Goal: Find contact information: Find contact information

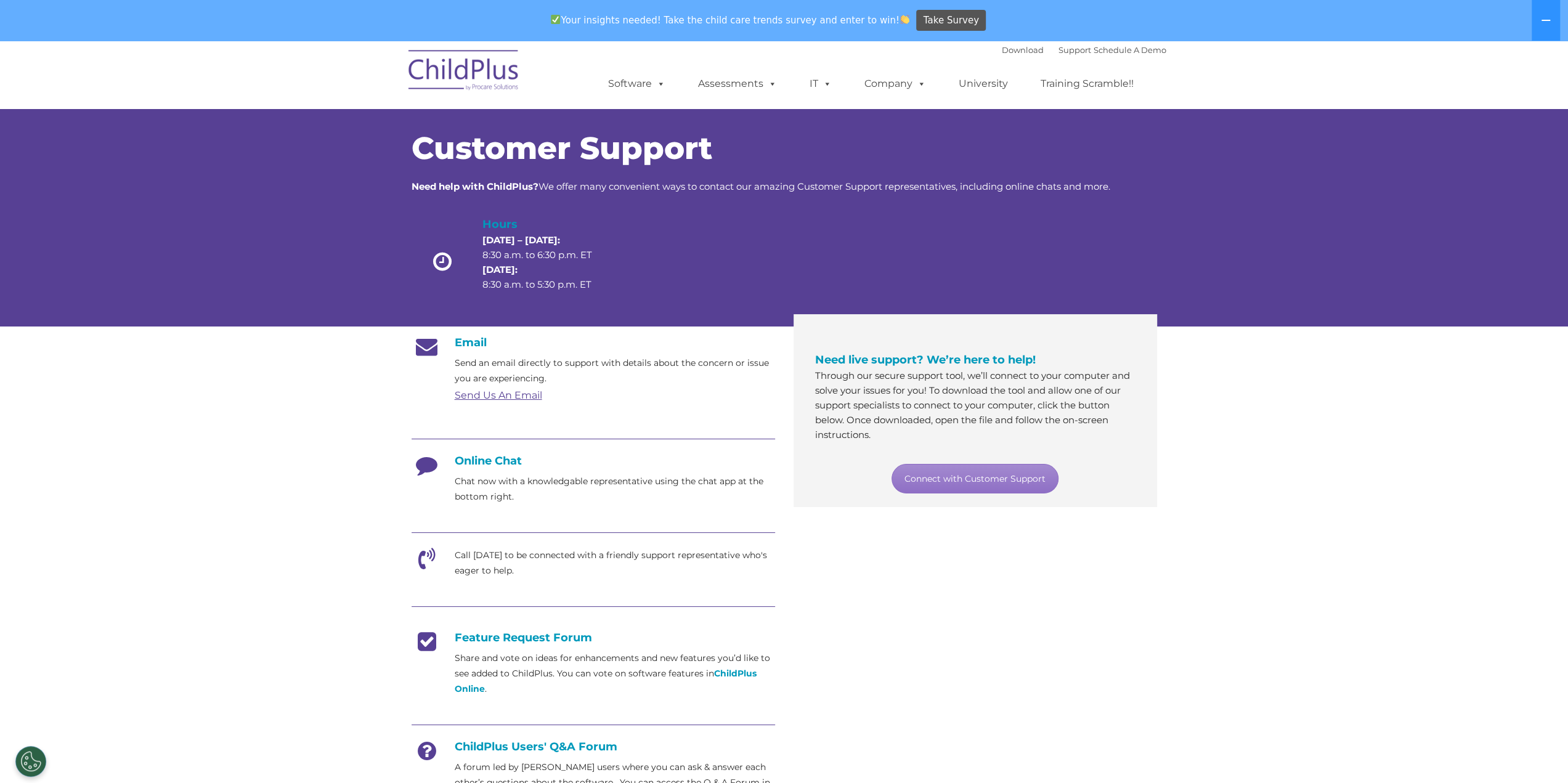
click at [450, 462] on h4 "Online Chat" at bounding box center [594, 461] width 364 height 14
click at [472, 461] on h4 "Online Chat" at bounding box center [594, 461] width 364 height 14
click at [494, 459] on h4 "Online Chat" at bounding box center [594, 461] width 364 height 14
click at [426, 471] on icon at bounding box center [427, 470] width 31 height 31
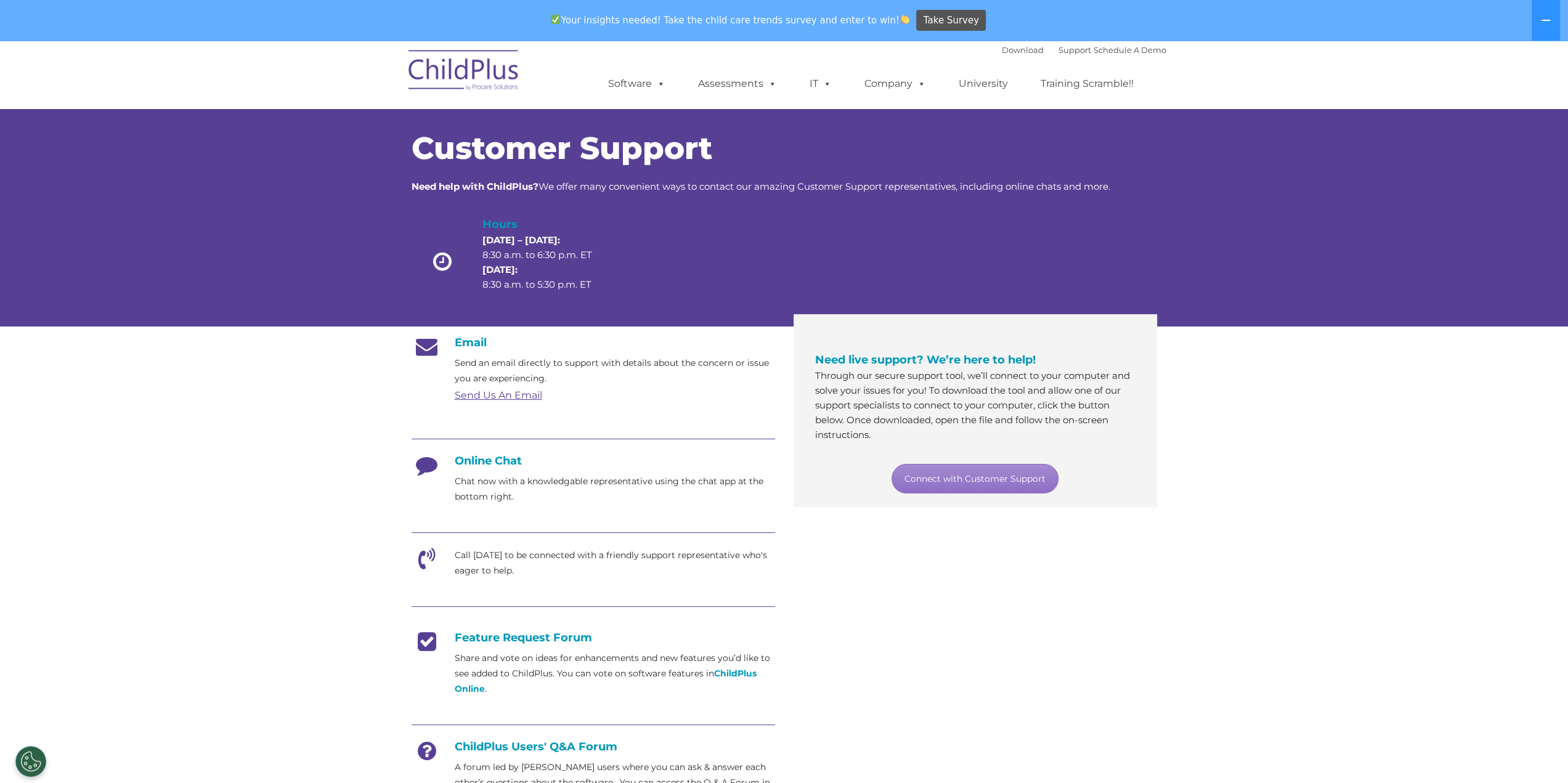
click at [480, 79] on img at bounding box center [464, 72] width 123 height 61
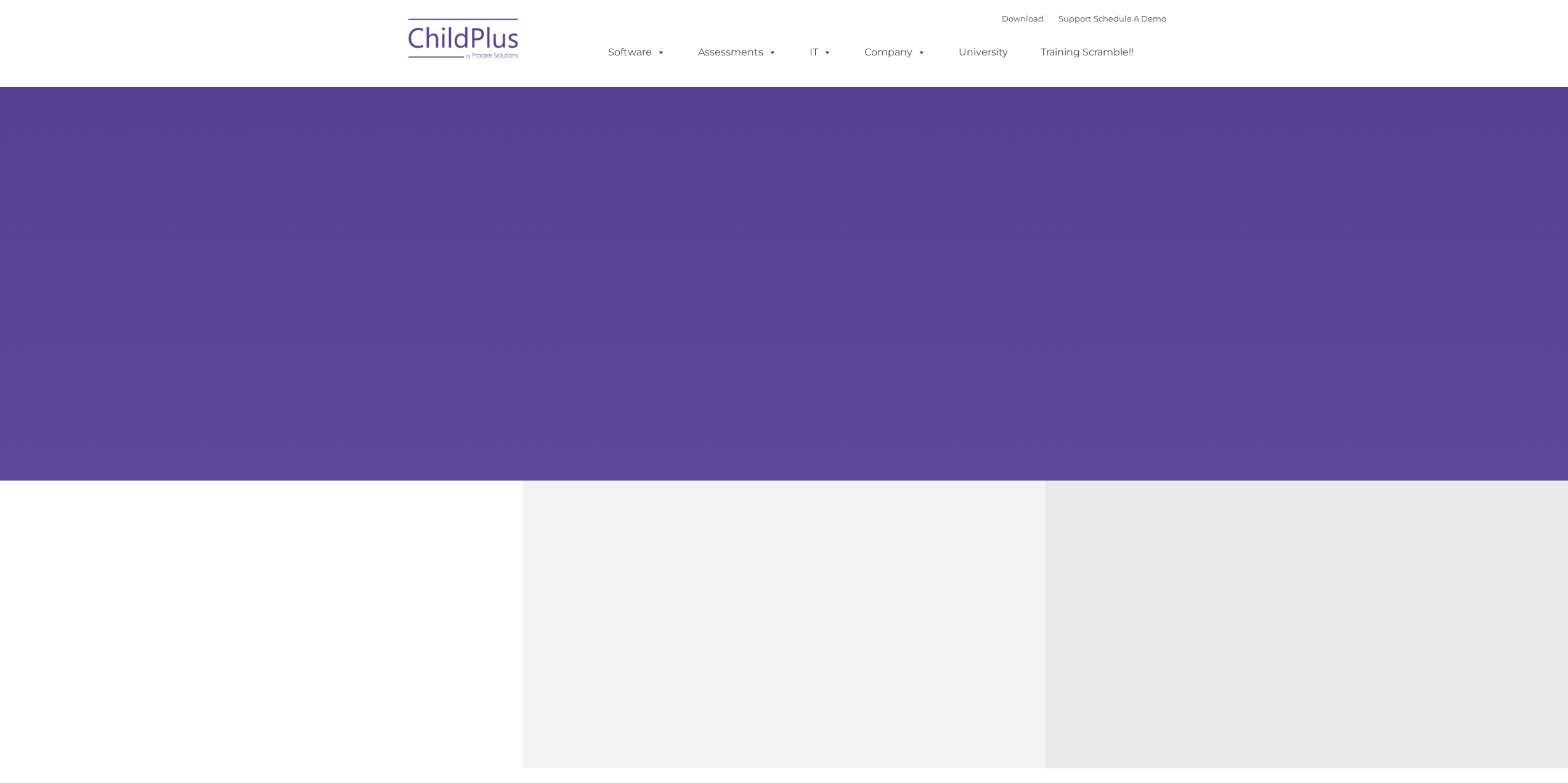
type input ""
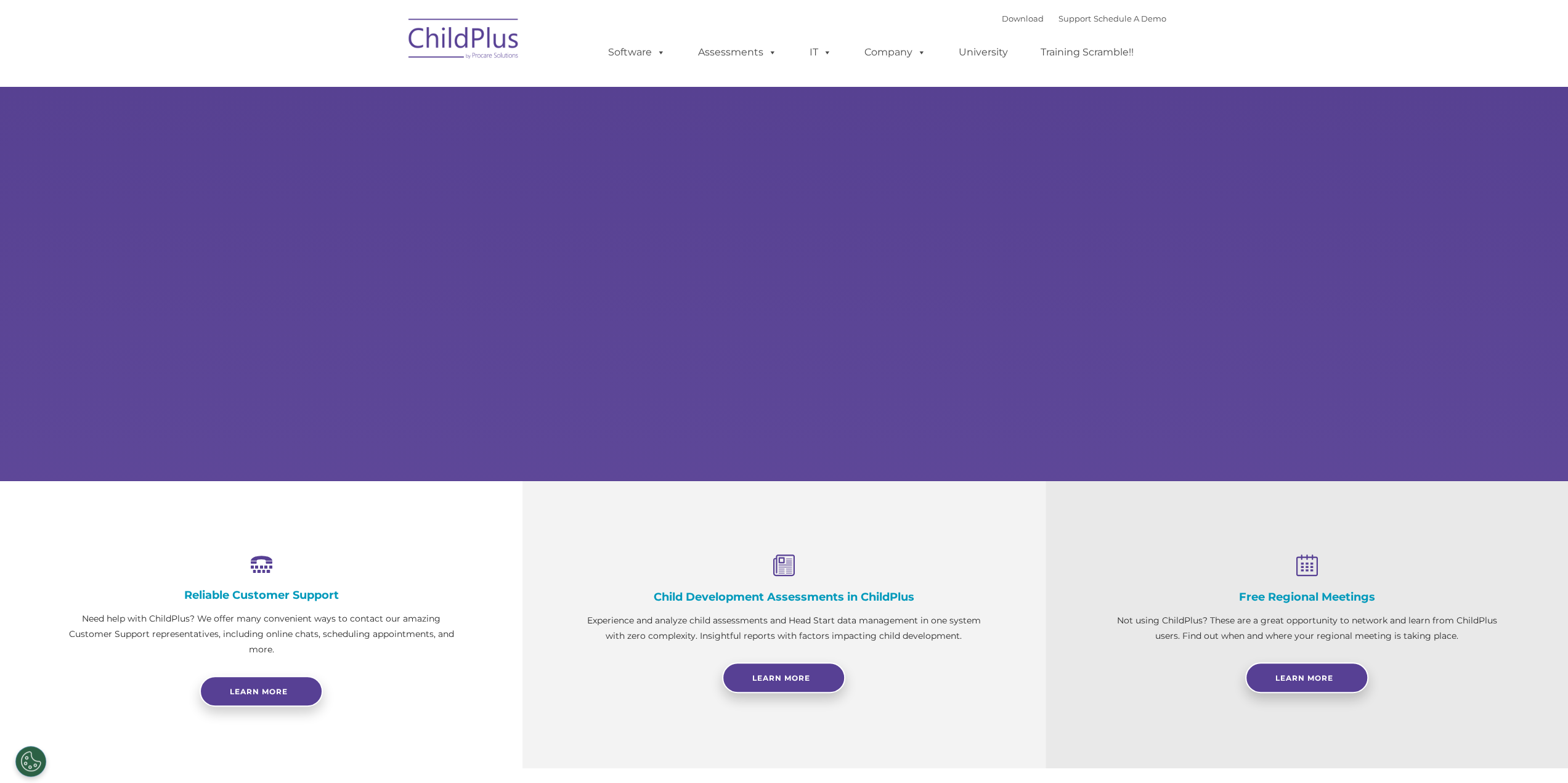
select select "MEDIUM"
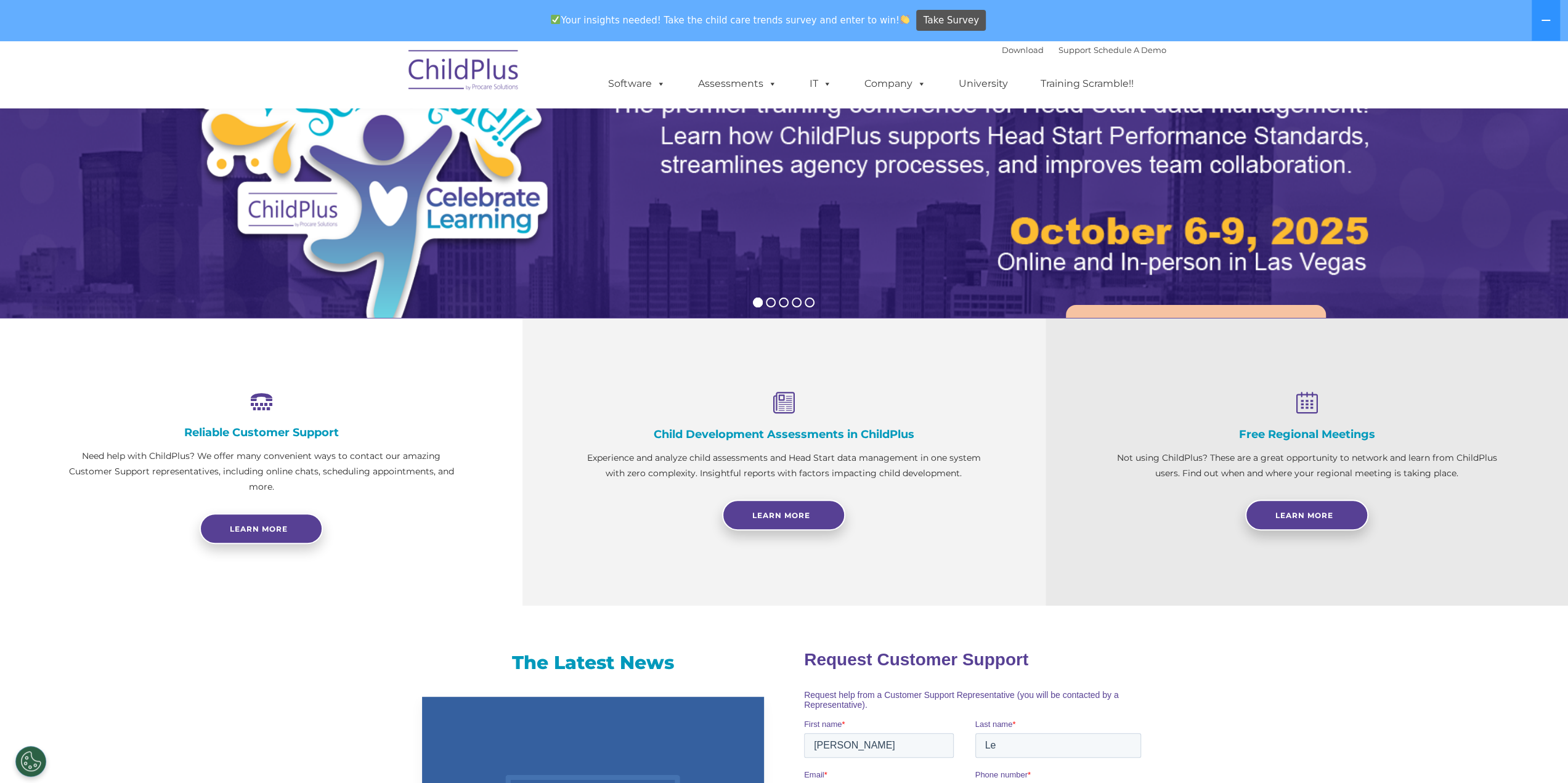
scroll to position [188, 0]
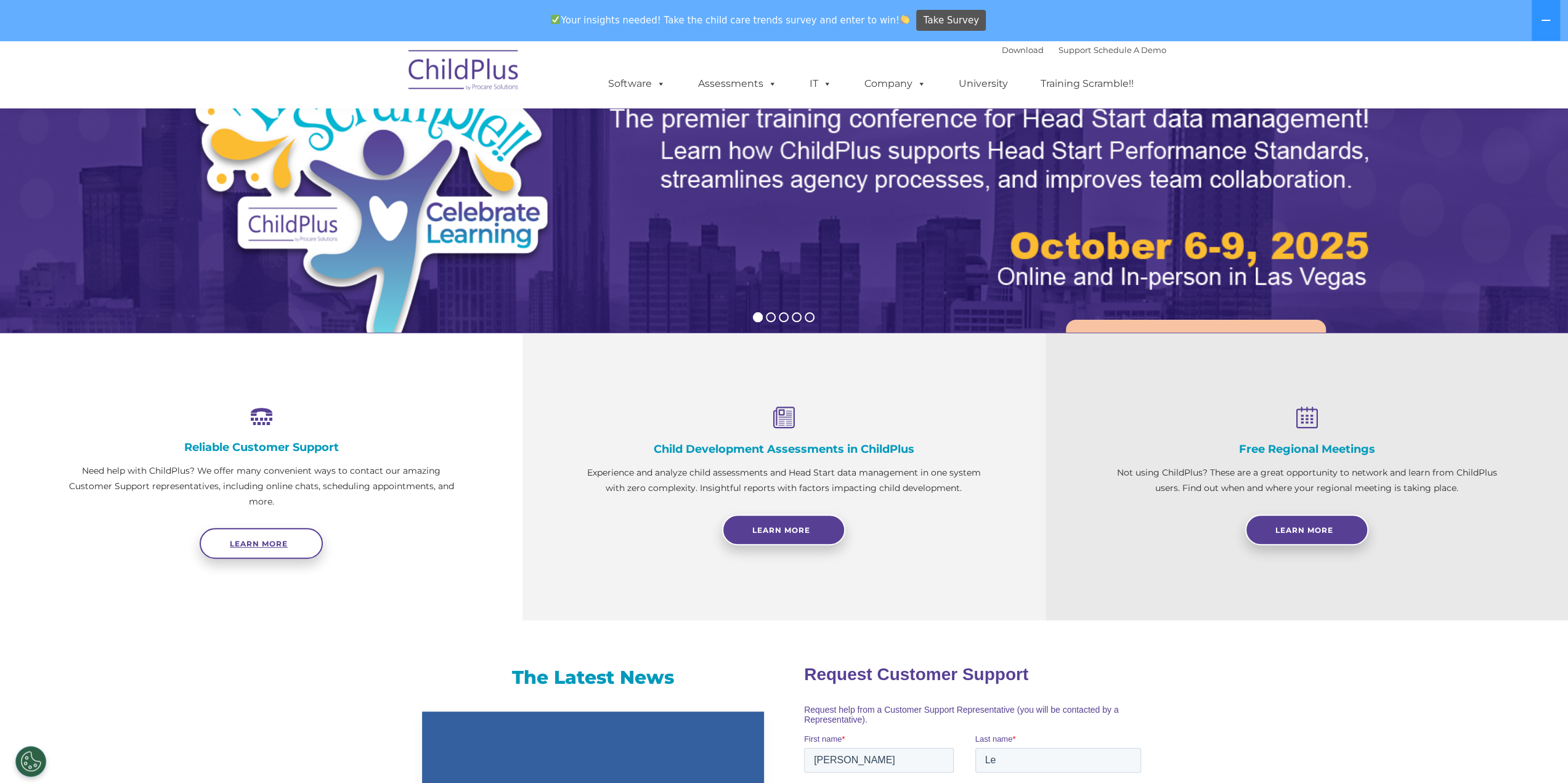
click at [252, 548] on span "Learn more" at bounding box center [259, 544] width 58 height 9
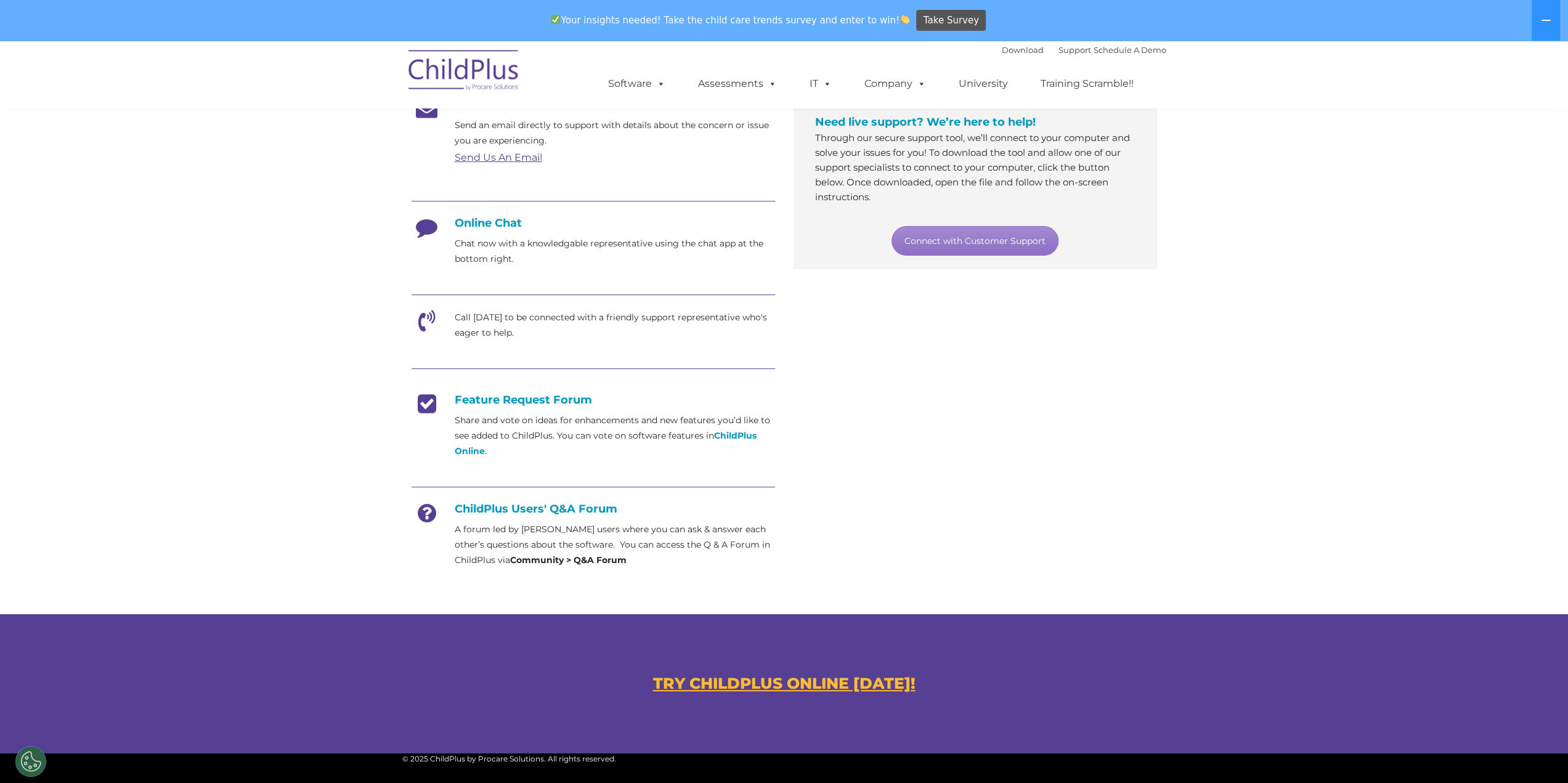
scroll to position [489, 0]
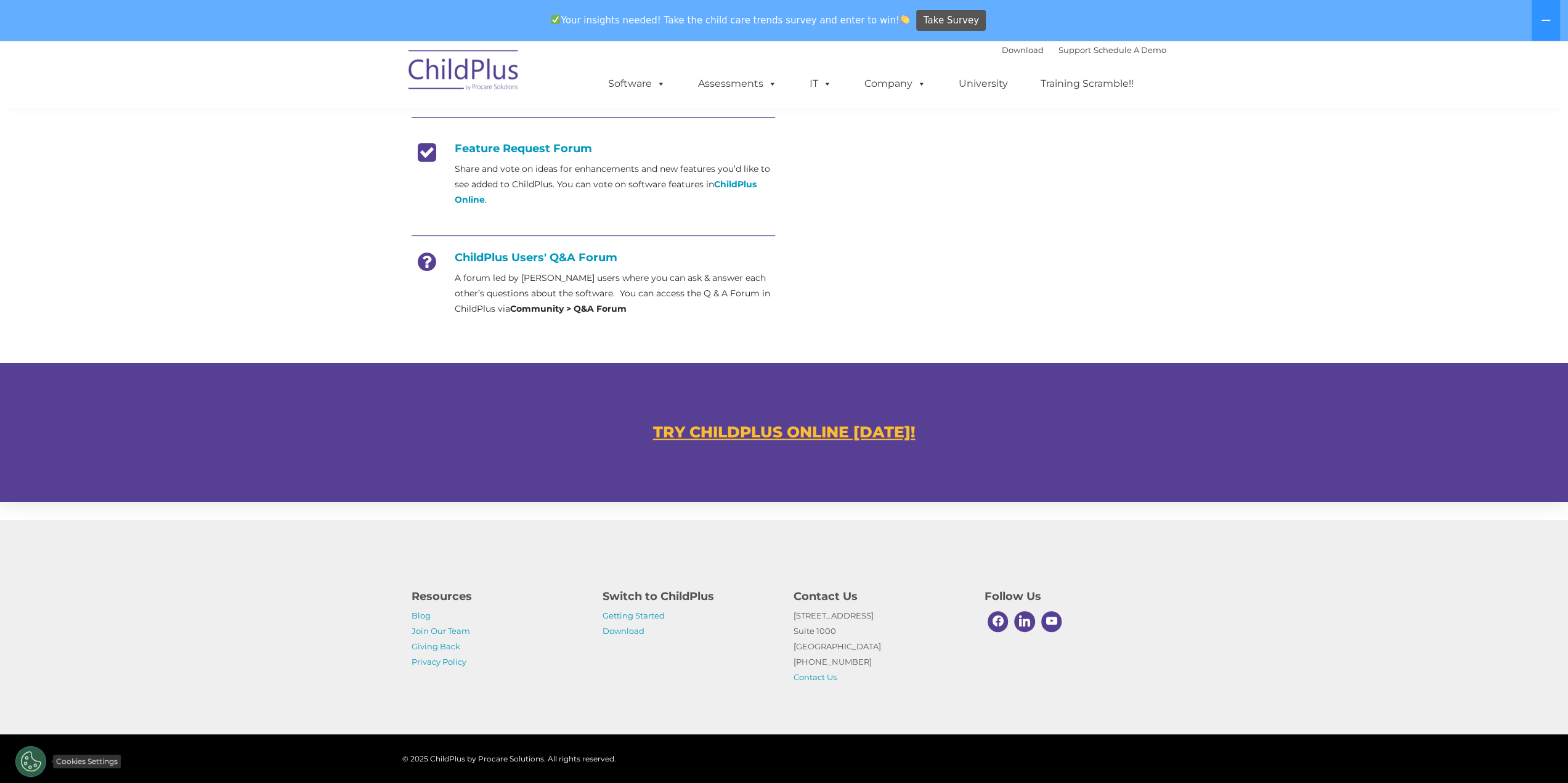
click at [29, 765] on button "Cookies Settings" at bounding box center [31, 762] width 31 height 31
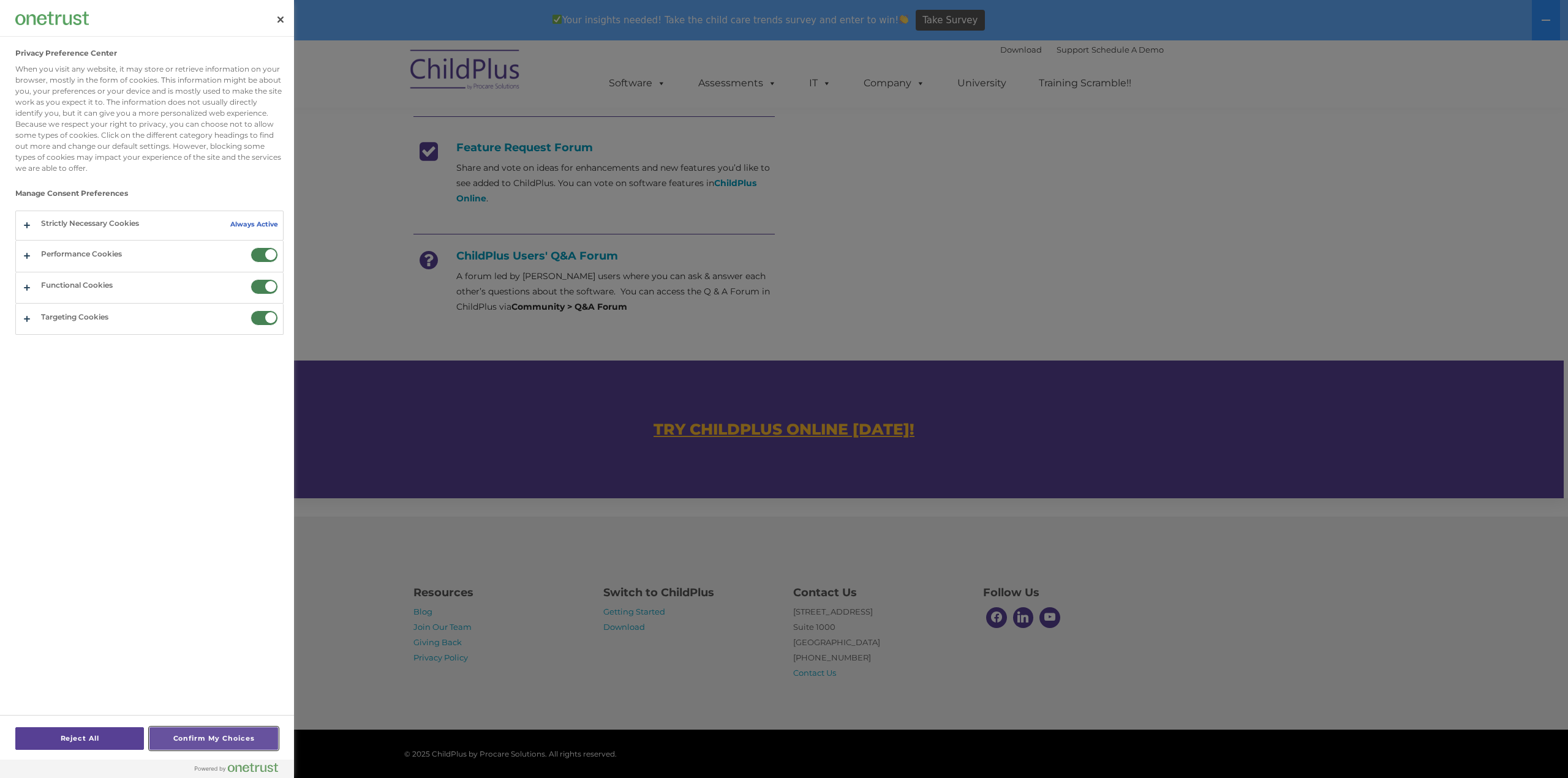
click at [169, 744] on button "Confirm My Choices" at bounding box center [214, 739] width 129 height 23
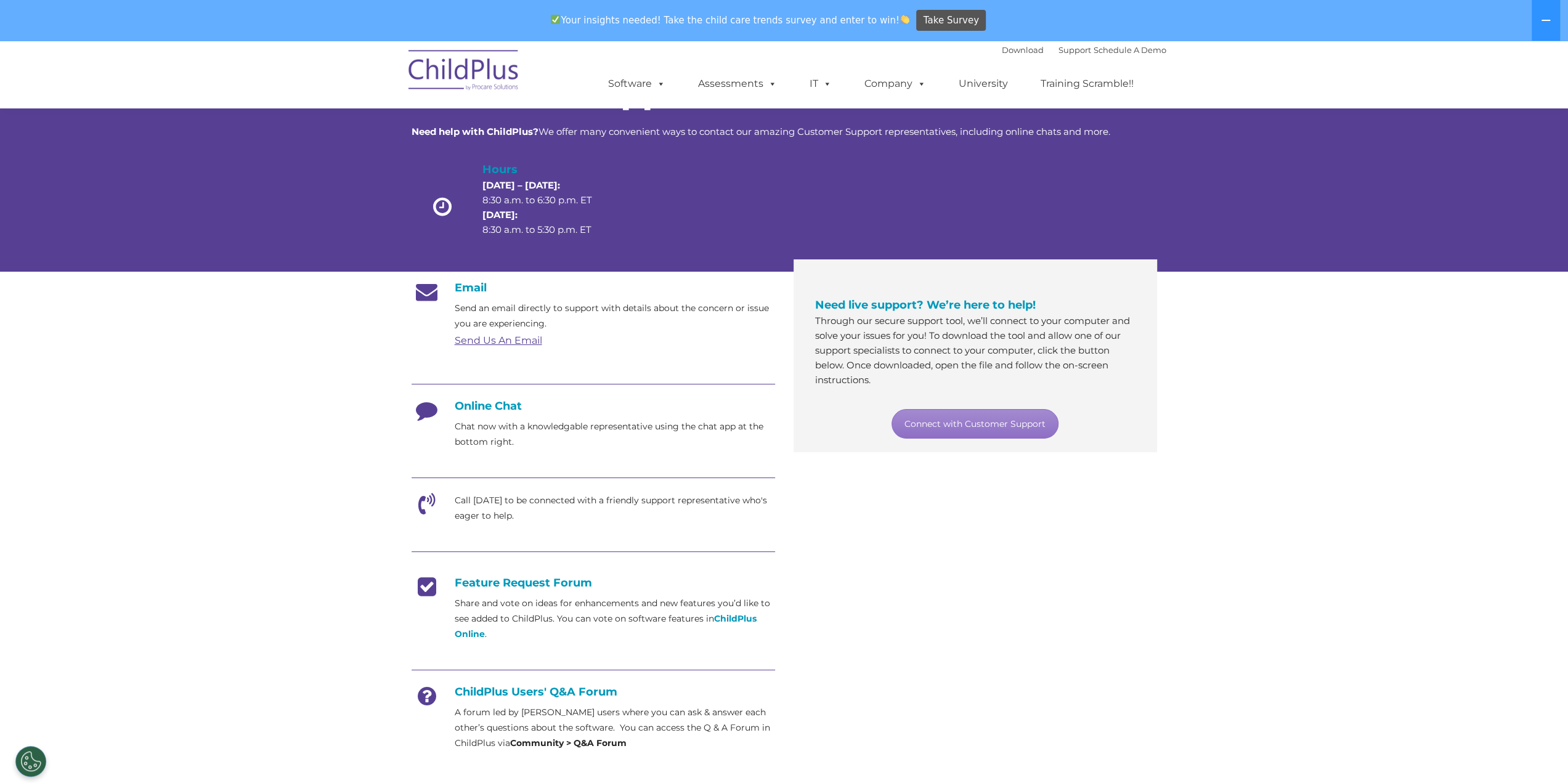
scroll to position [64, 0]
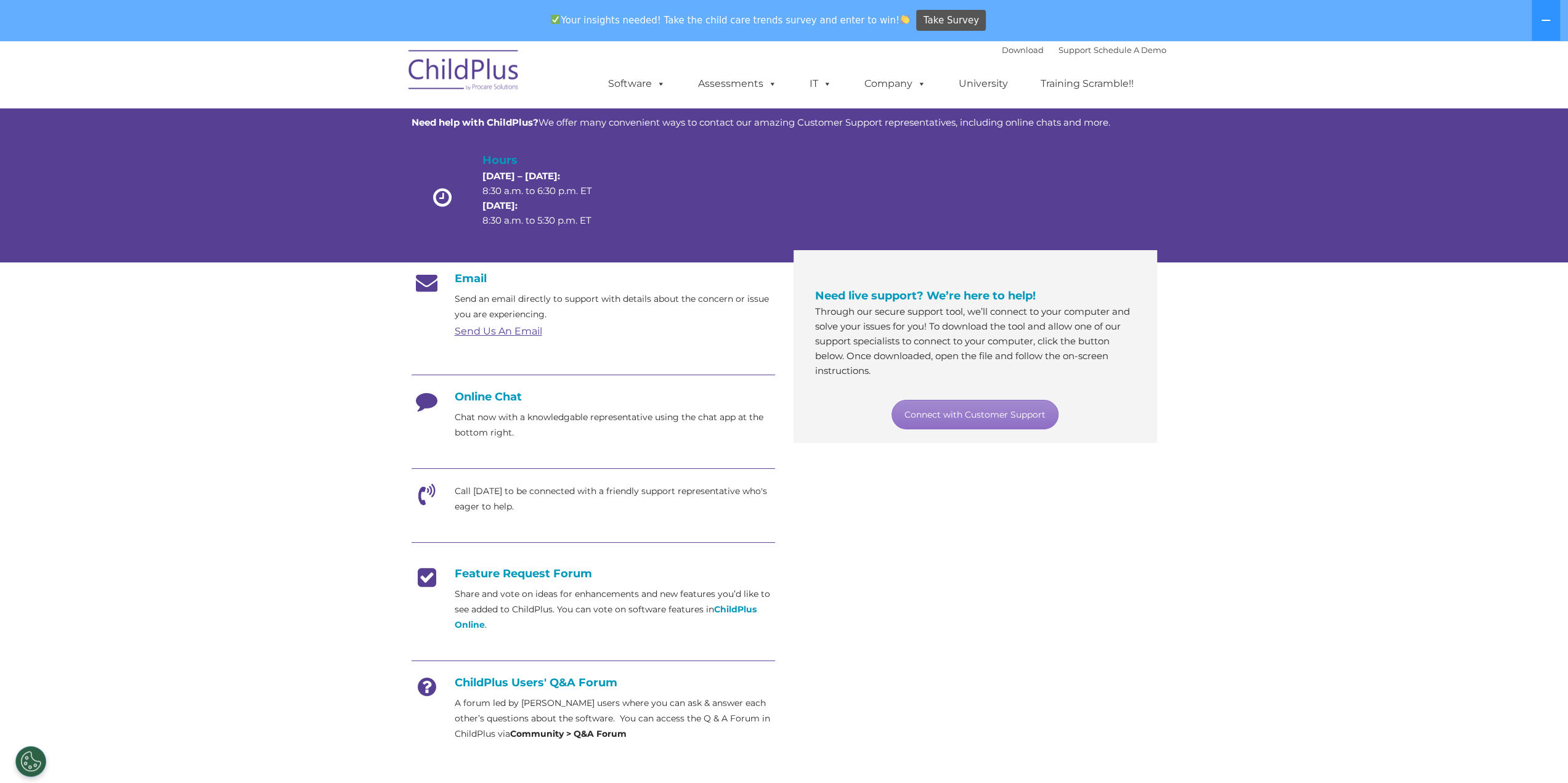
click at [430, 402] on icon at bounding box center [427, 405] width 31 height 31
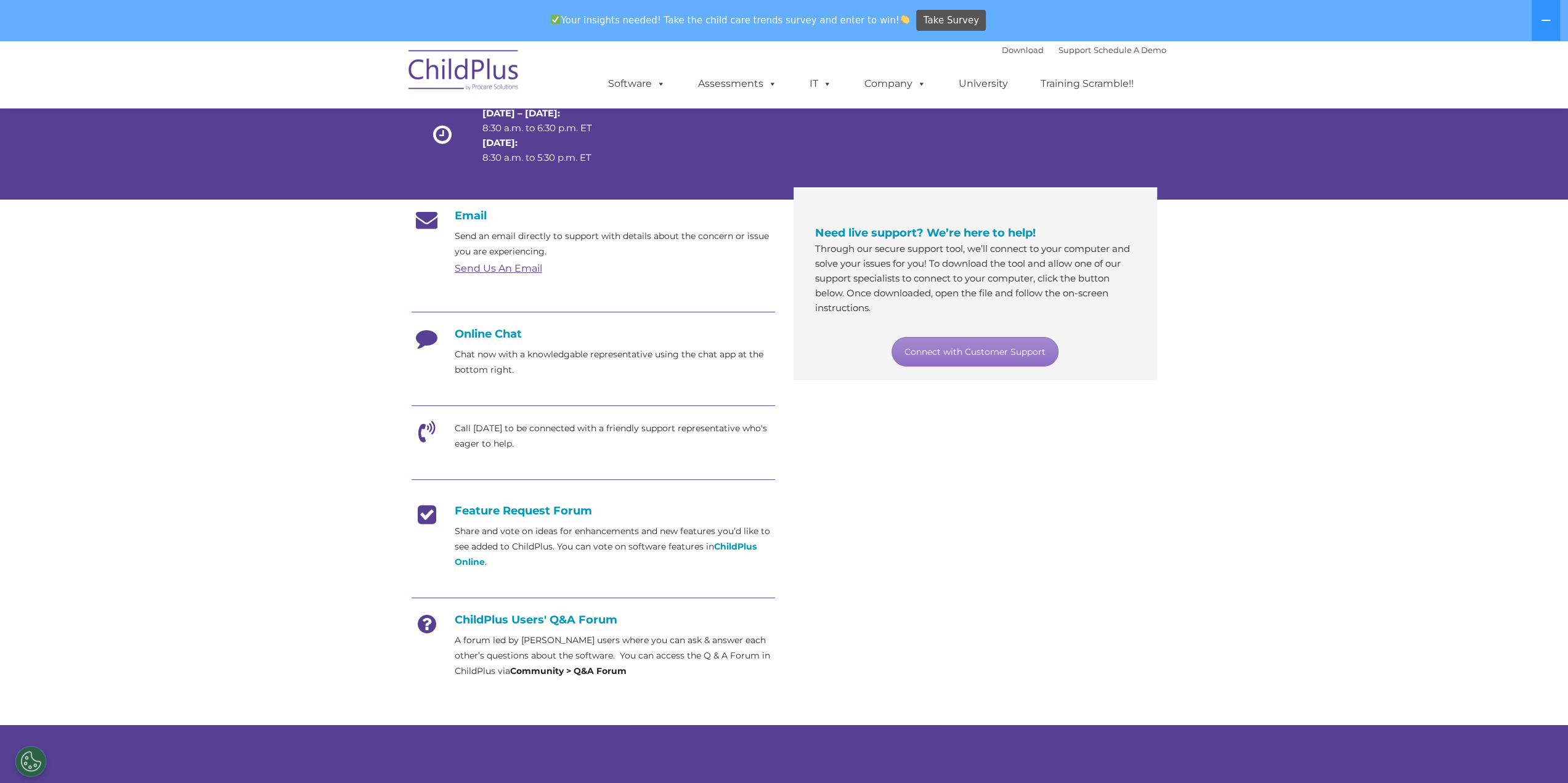
scroll to position [129, 0]
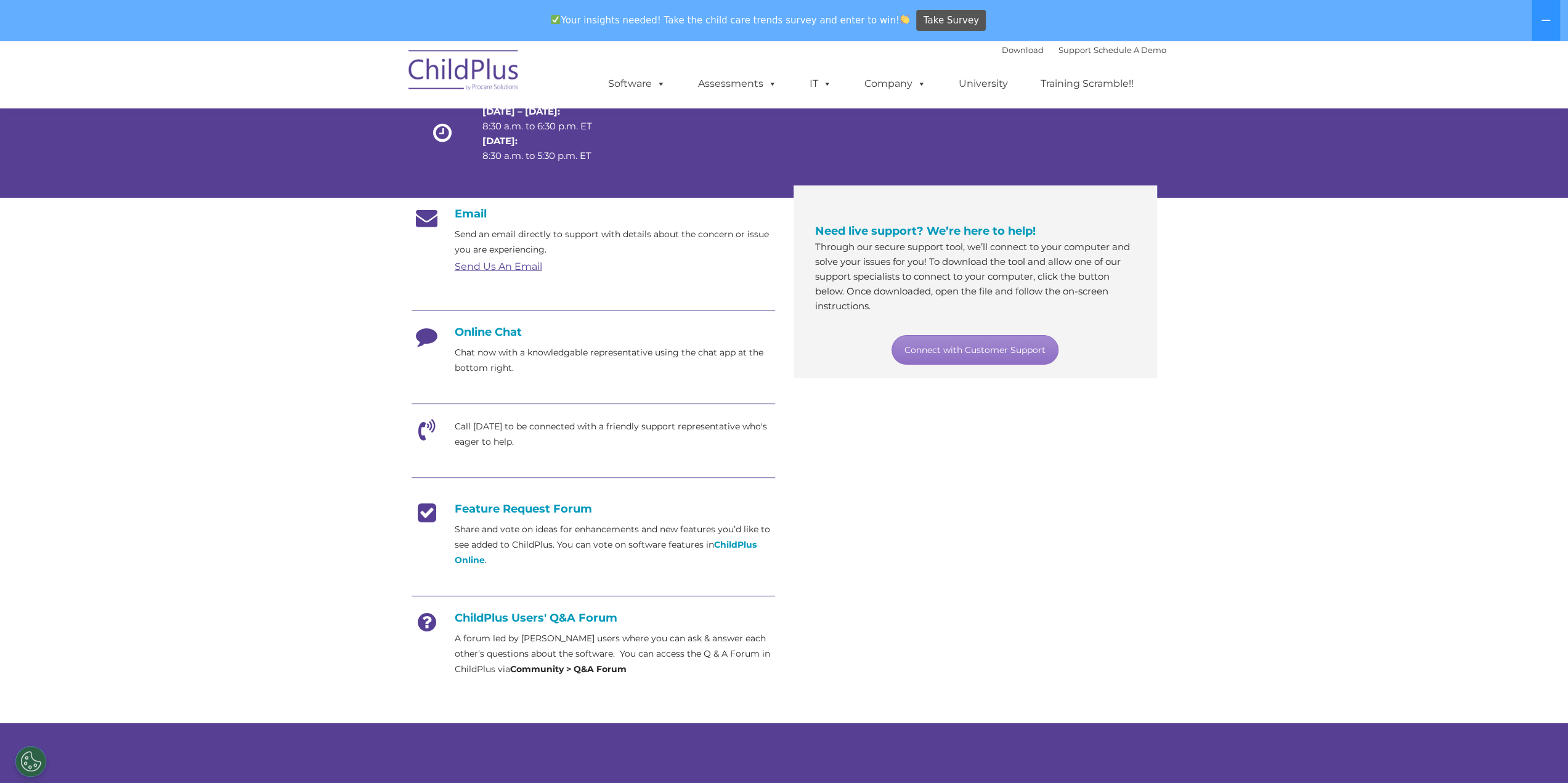
click at [428, 340] on icon at bounding box center [427, 341] width 31 height 31
click at [493, 332] on h4 "Online Chat" at bounding box center [594, 332] width 364 height 14
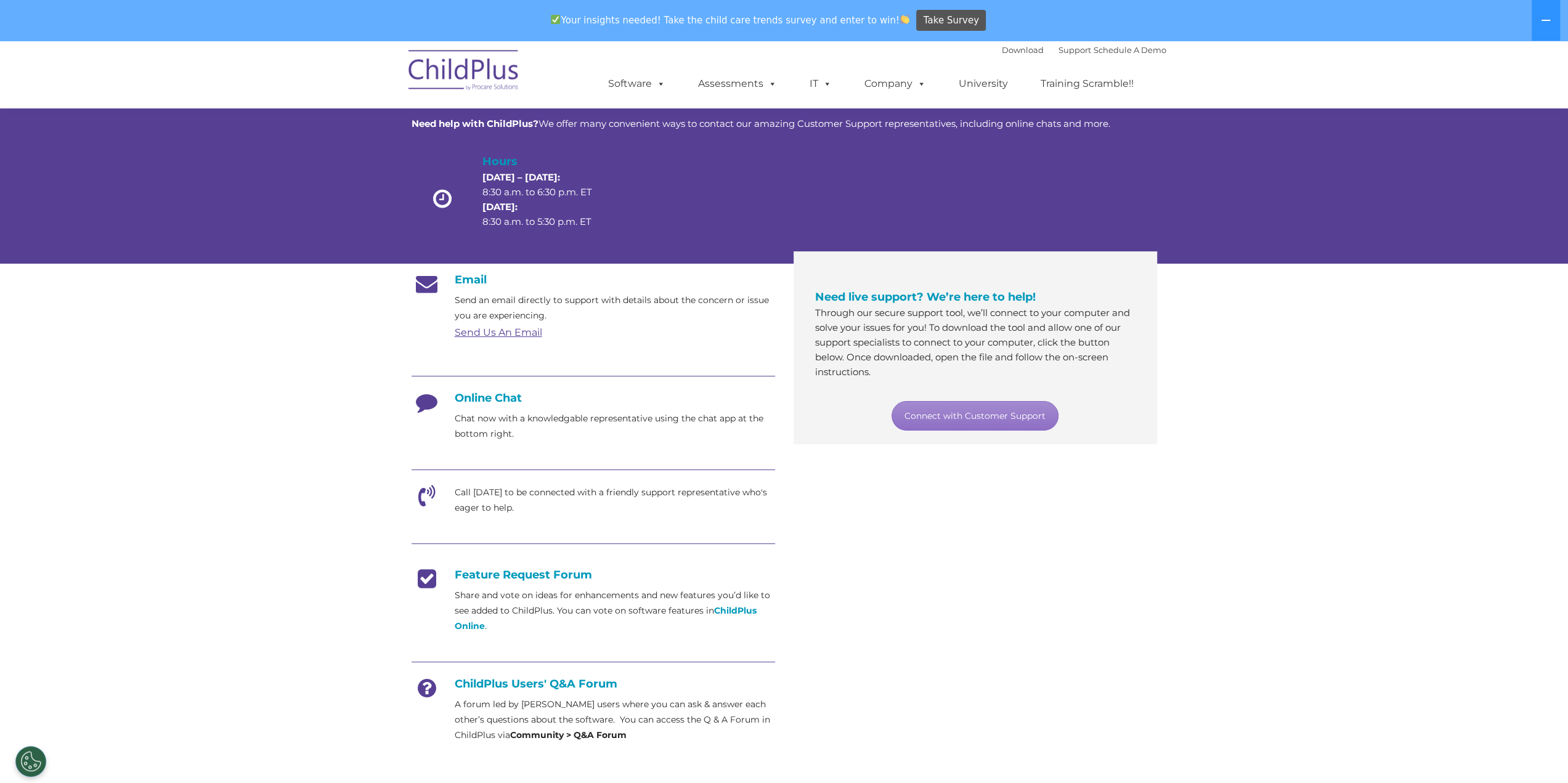
scroll to position [64, 0]
click at [39, 764] on button "Cookies Settings" at bounding box center [31, 762] width 31 height 31
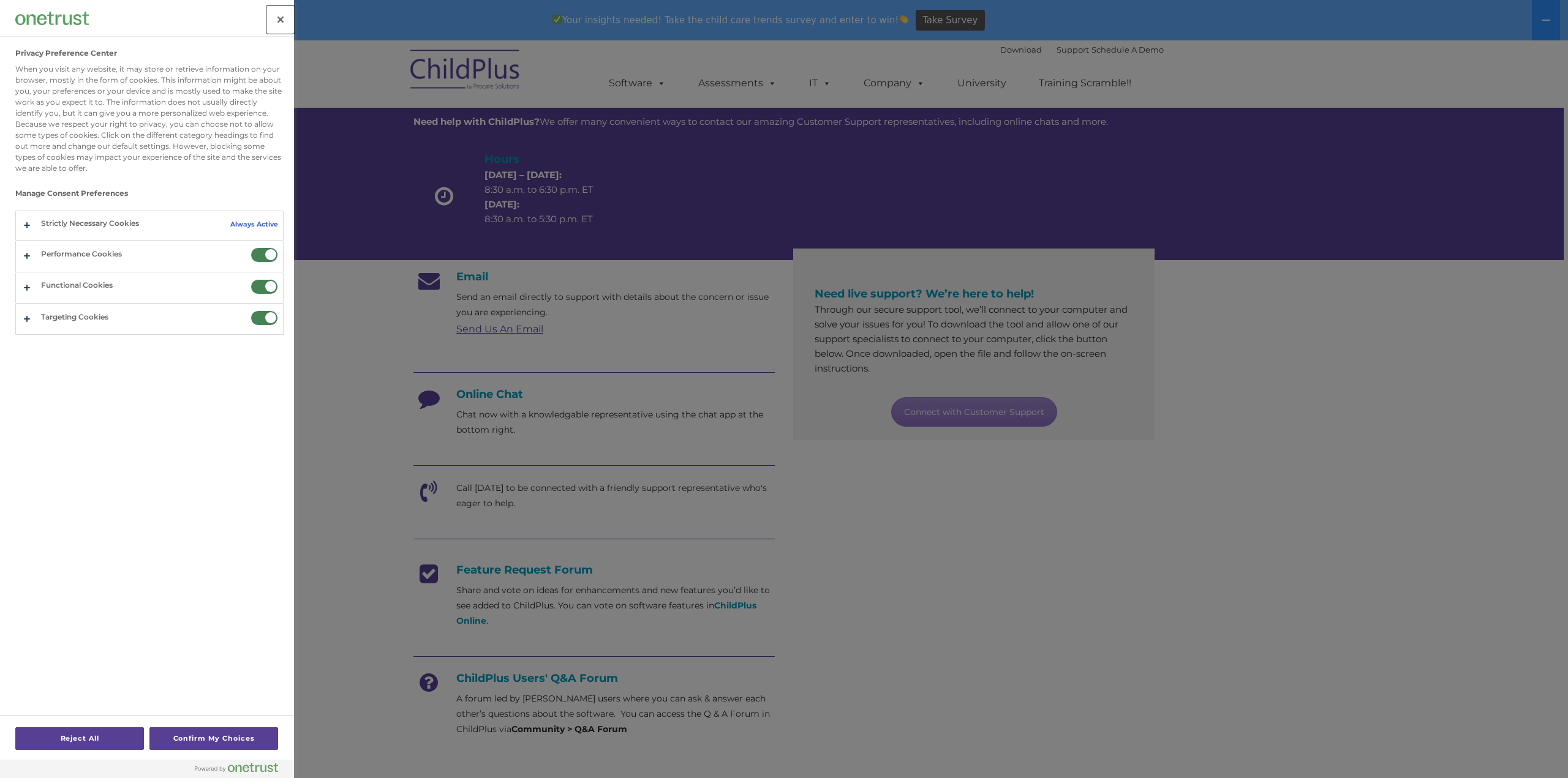
click at [284, 20] on button "Close" at bounding box center [280, 20] width 27 height 27
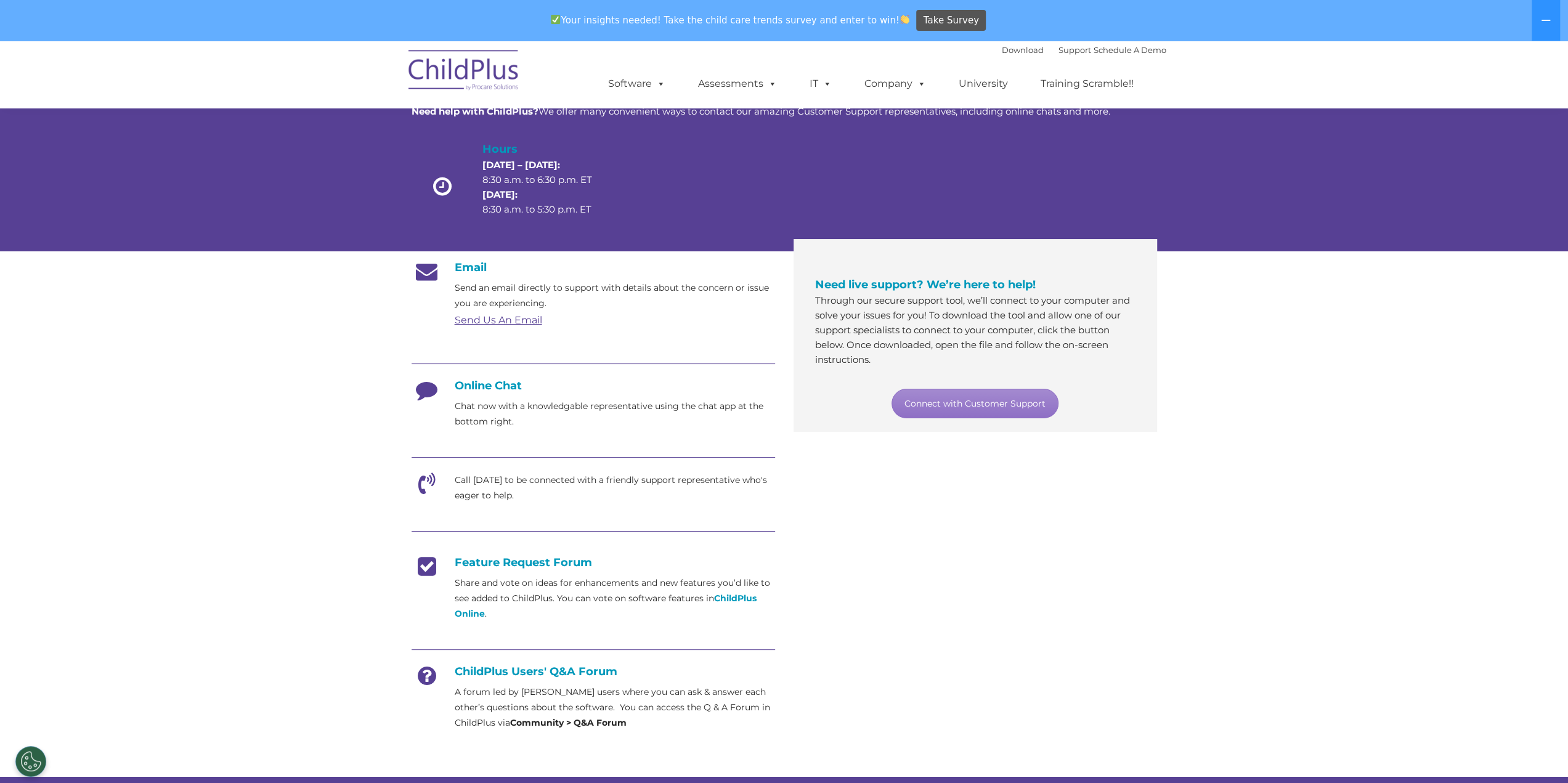
scroll to position [0, 0]
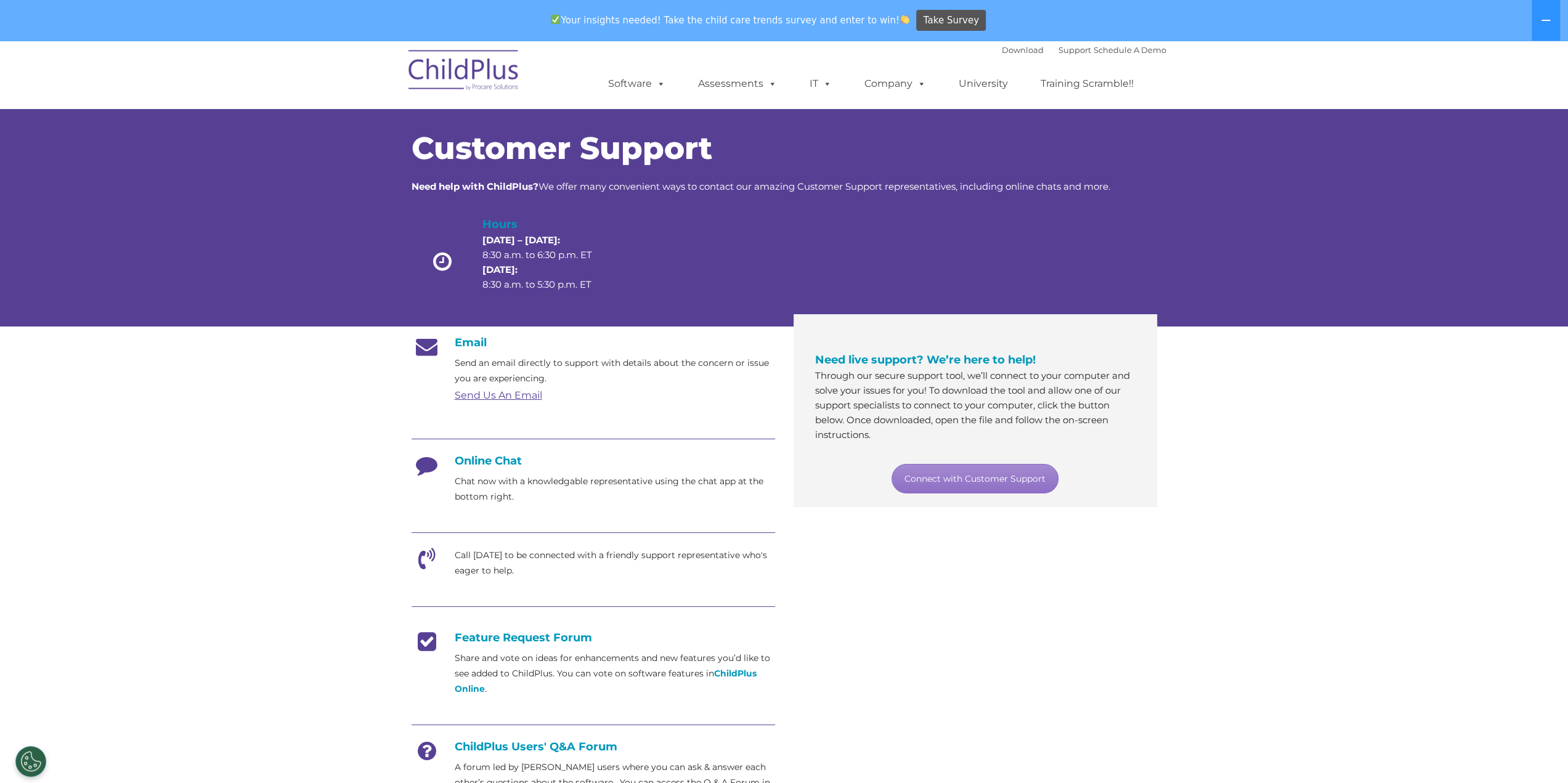
click at [513, 400] on link "Send Us An Email" at bounding box center [498, 396] width 87 height 11
click at [508, 392] on link "Send Us An Email" at bounding box center [498, 396] width 87 height 11
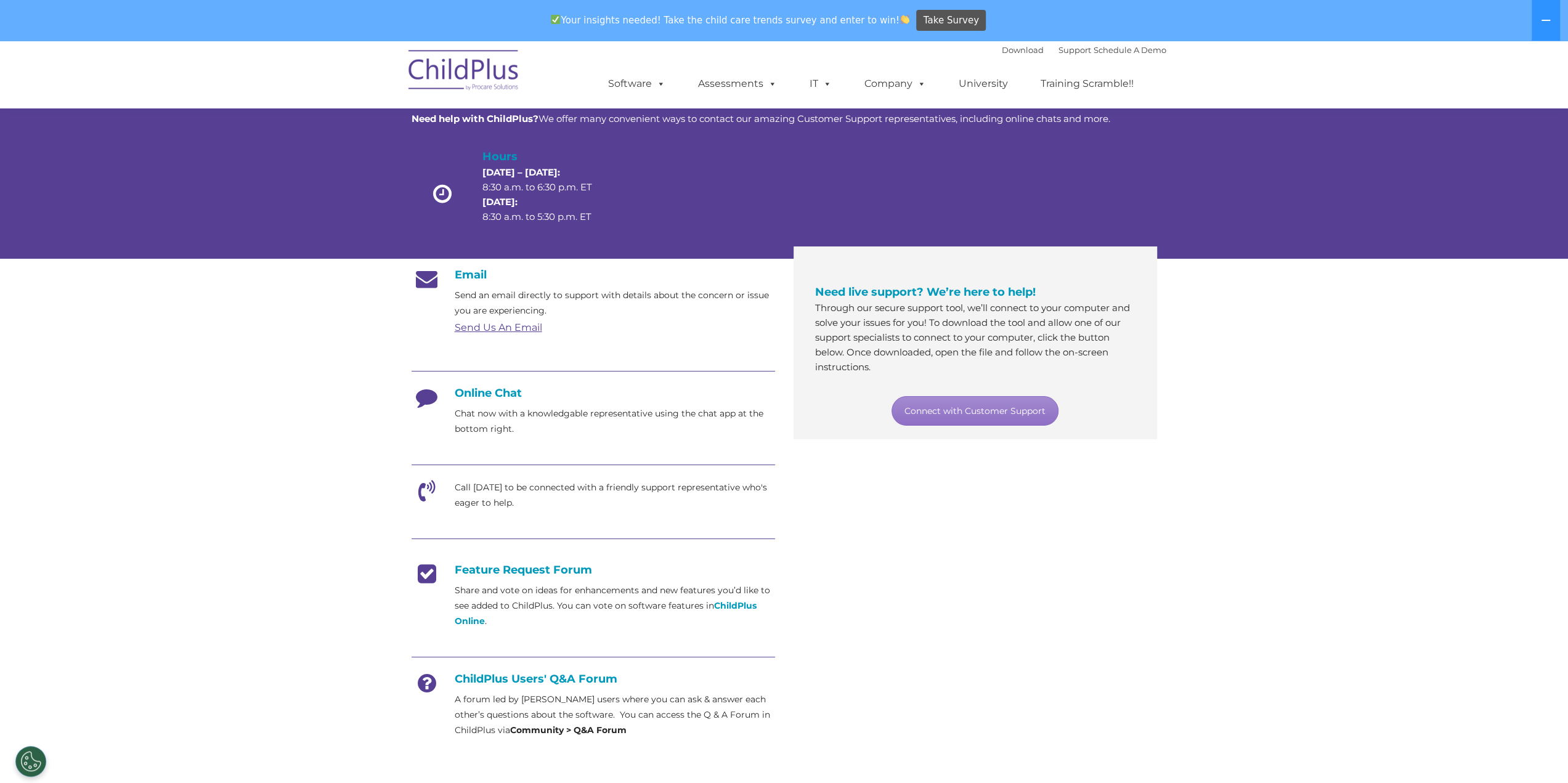
scroll to position [67, 0]
click at [506, 328] on link "Send Us An Email" at bounding box center [498, 328] width 87 height 11
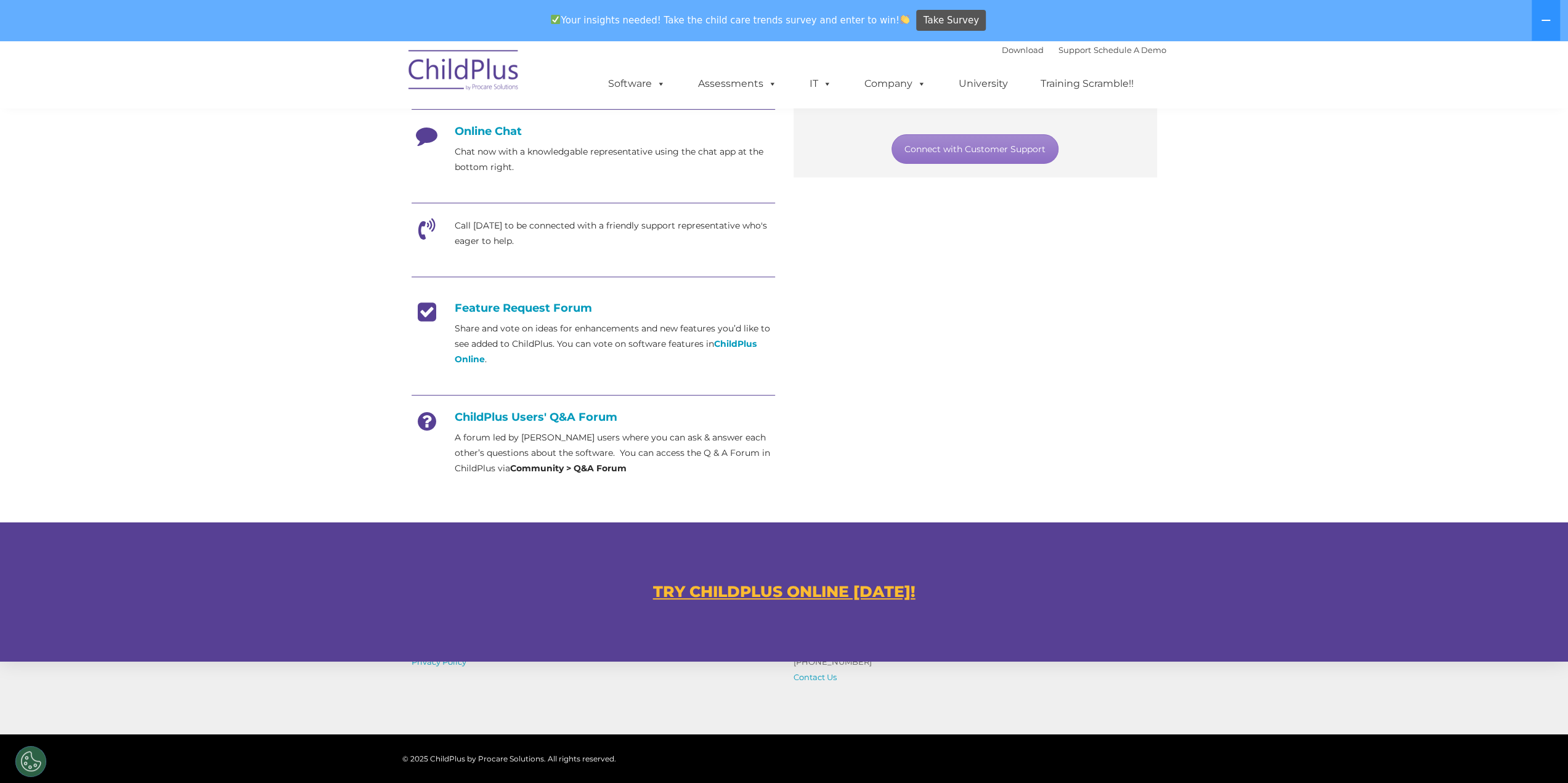
scroll to position [0, 0]
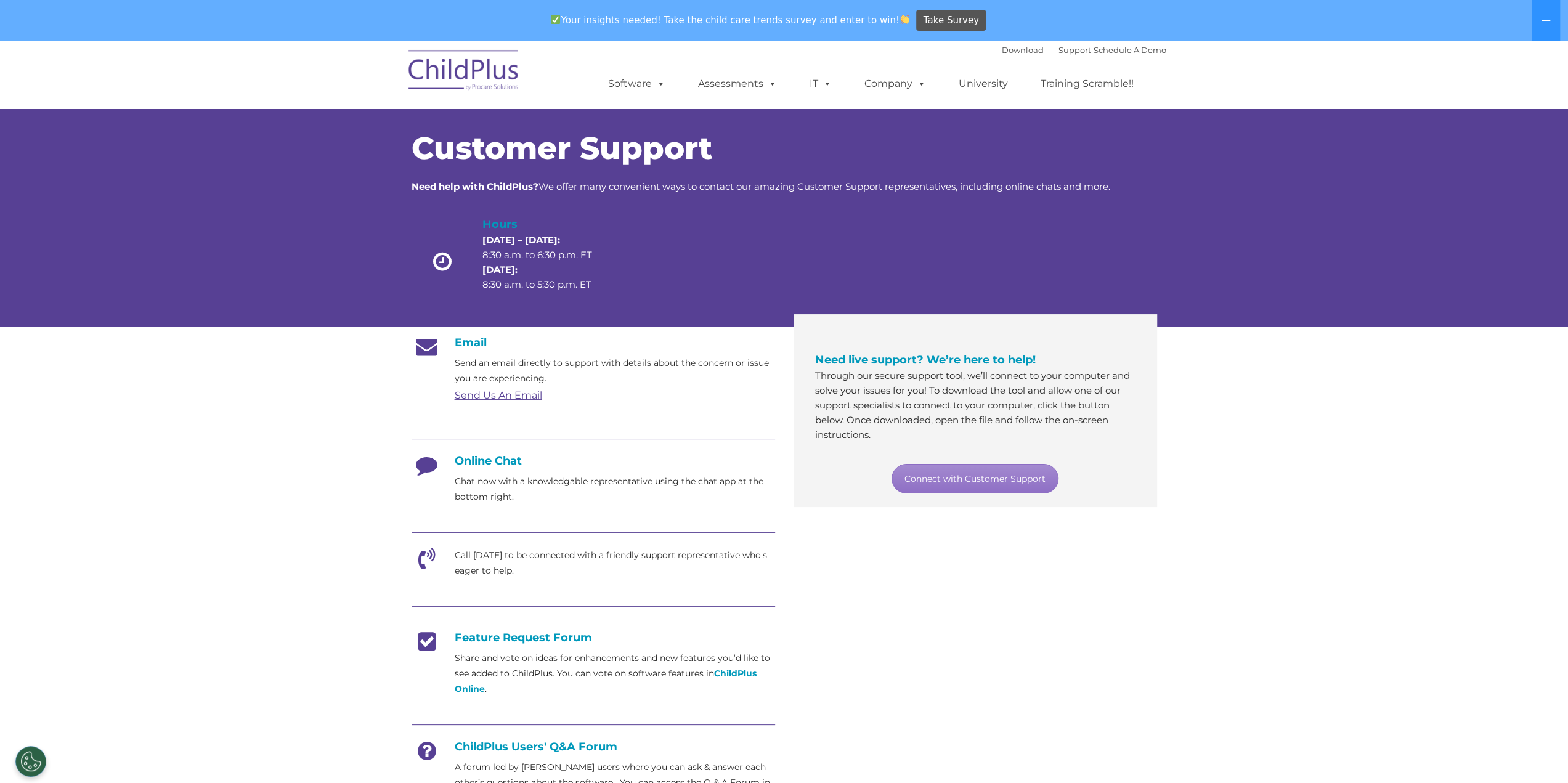
click at [519, 392] on link "Send Us An Email" at bounding box center [498, 396] width 87 height 11
click at [506, 397] on link "Send Us An Email" at bounding box center [498, 396] width 87 height 11
click at [1255, 387] on section "Customer Support Need help with ChildPlus? We offer many convenient ways to con…" at bounding box center [784, 515] width 1568 height 950
